Goal: Navigation & Orientation: Find specific page/section

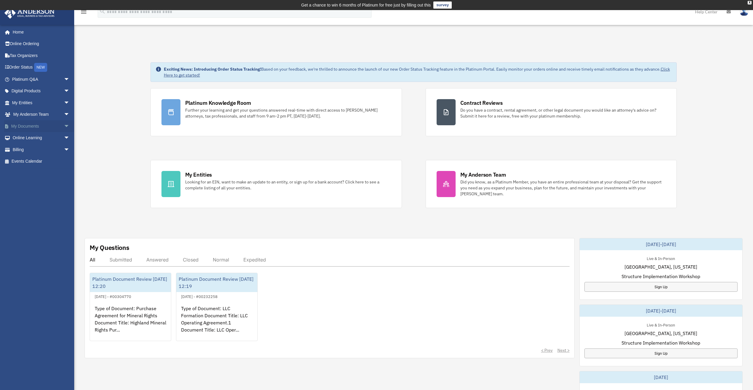
click at [36, 126] on link "My Documents arrow_drop_down" at bounding box center [41, 126] width 75 height 12
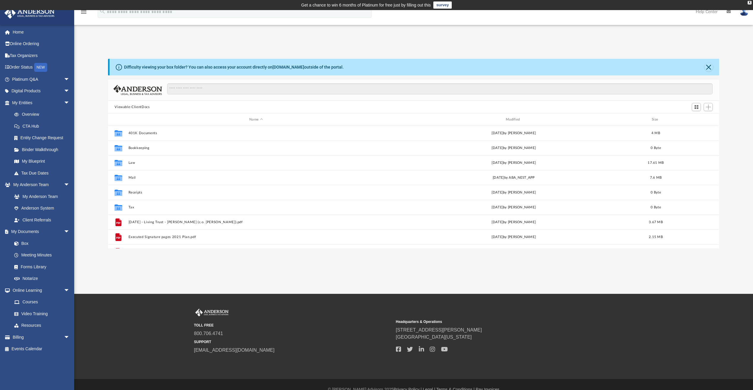
scroll to position [131, 607]
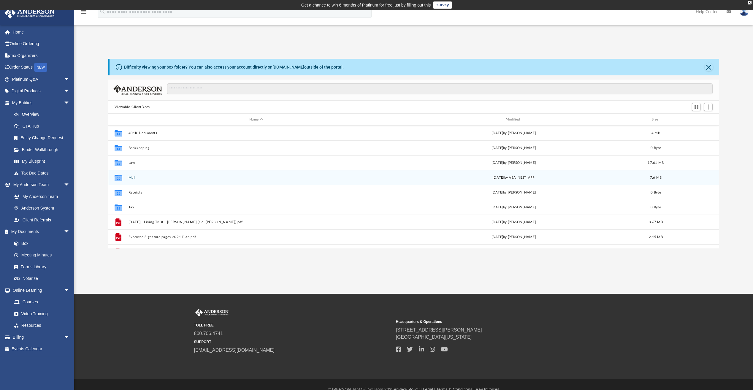
click at [133, 174] on div "Collaborated Folder Mail yesterday by ABA_NEST_APP 7.6 MB" at bounding box center [413, 177] width 611 height 15
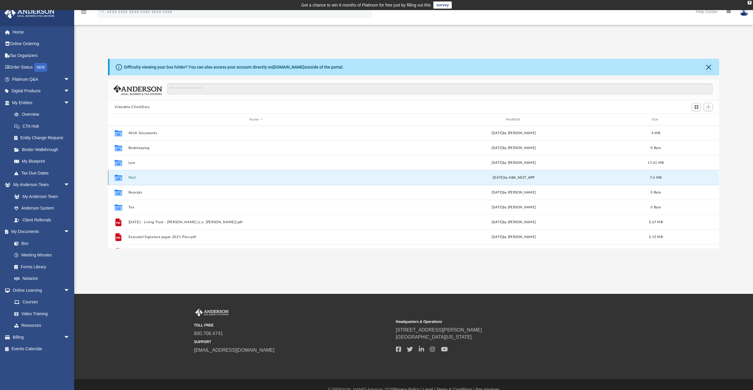
click at [133, 177] on button "Mail" at bounding box center [256, 178] width 255 height 4
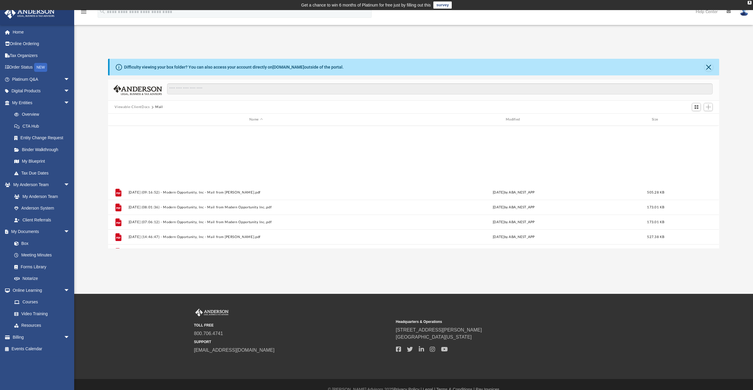
scroll to position [85, 0]
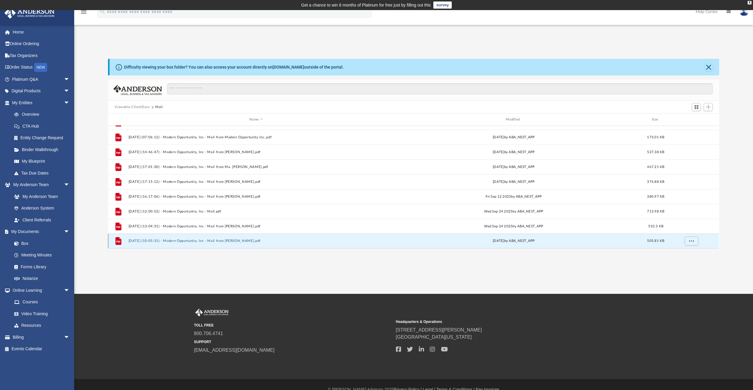
click at [231, 242] on button "2025.10.06 (10:05:31) - Modern Opportunity, Inc - Mail from Ms. Holcomb.pdf" at bounding box center [256, 241] width 255 height 4
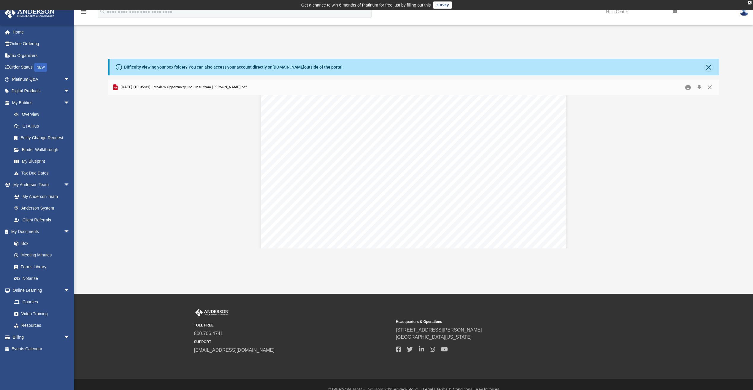
scroll to position [0, 0]
click at [24, 244] on link "Box" at bounding box center [43, 243] width 70 height 12
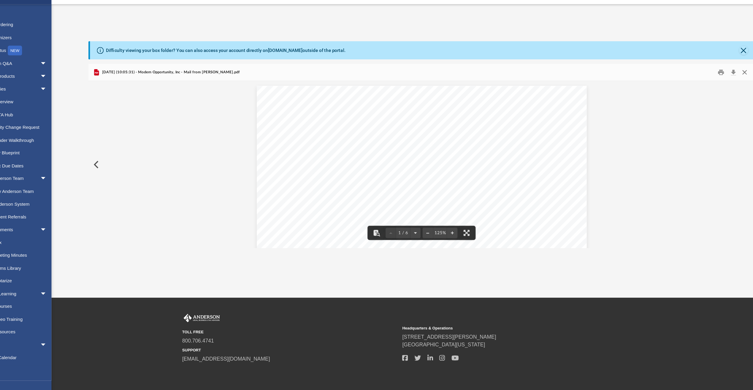
click at [710, 89] on button "Close" at bounding box center [709, 87] width 11 height 9
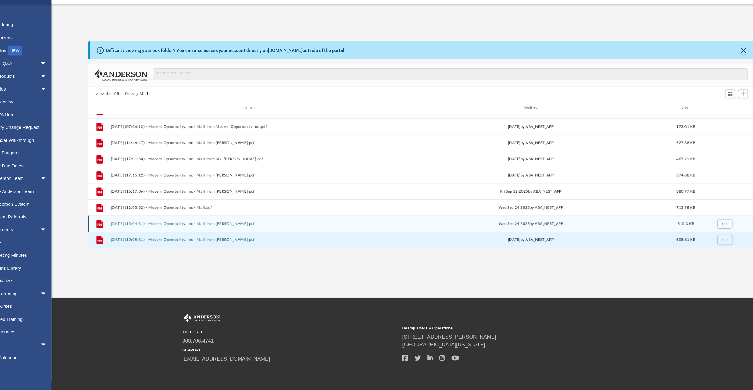
click at [221, 225] on button "2025.09.24 (13:04:31) - Modern Opportunity, Inc - Mail from Ms. Holcomb.pdf" at bounding box center [256, 226] width 255 height 4
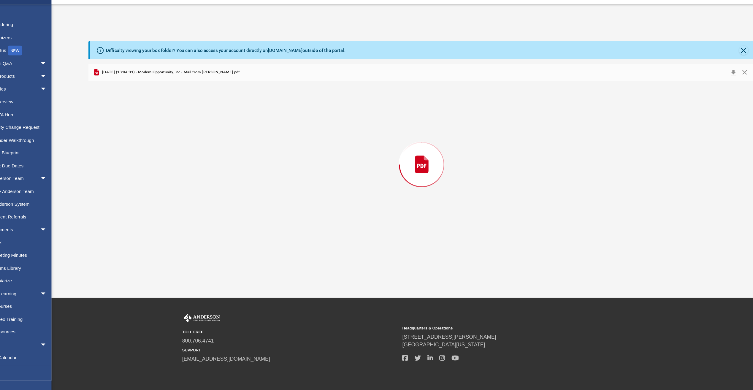
click at [221, 225] on div "Preview" at bounding box center [413, 171] width 611 height 153
